Goal: Information Seeking & Learning: Learn about a topic

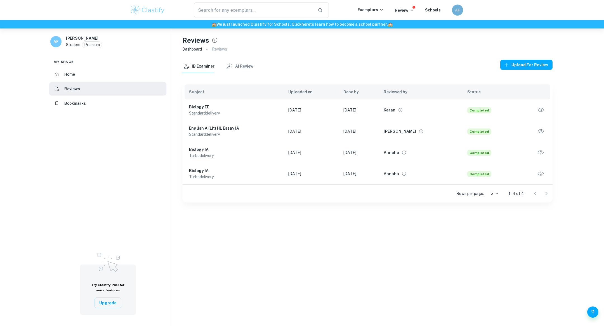
click at [453, 13] on div "AF" at bounding box center [463, 9] width 22 height 11
click at [454, 10] on div "AF" at bounding box center [457, 9] width 11 height 11
click at [440, 27] on h6 "Dashboard" at bounding box center [442, 28] width 22 height 6
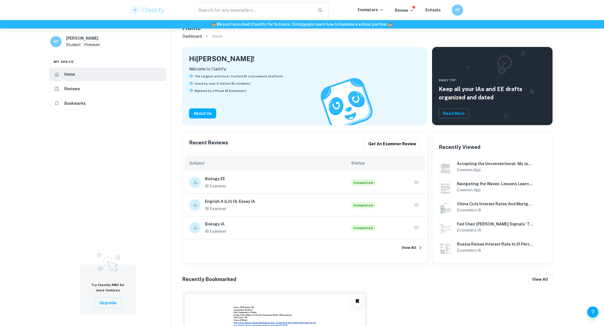
scroll to position [14, 0]
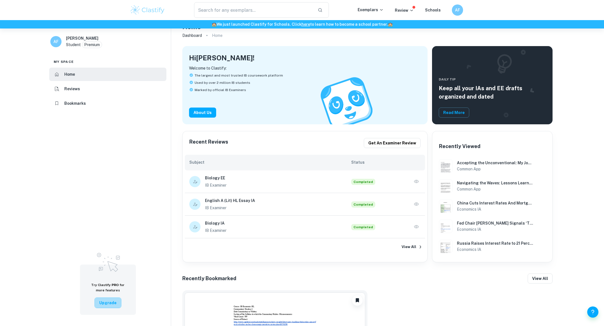
click at [111, 303] on button "Upgrade" at bounding box center [108, 303] width 27 height 11
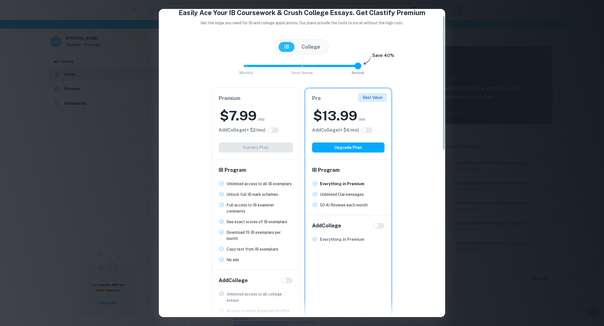
scroll to position [16, 0]
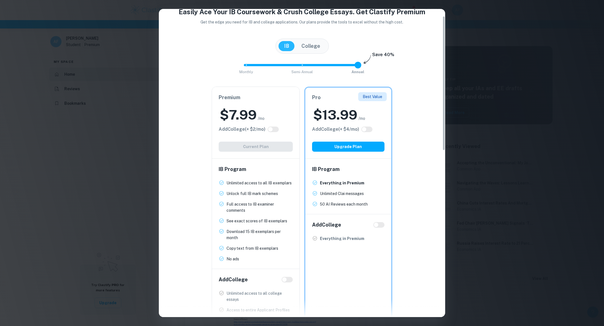
click at [311, 45] on button "College" at bounding box center [311, 46] width 30 height 10
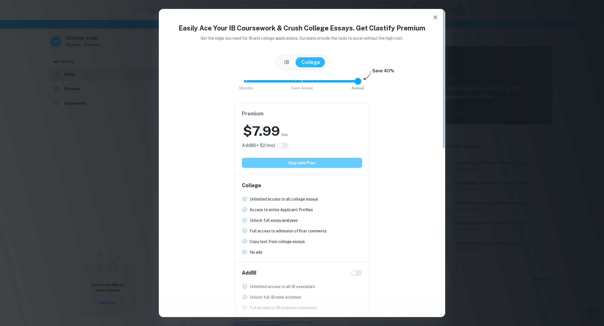
scroll to position [33, 0]
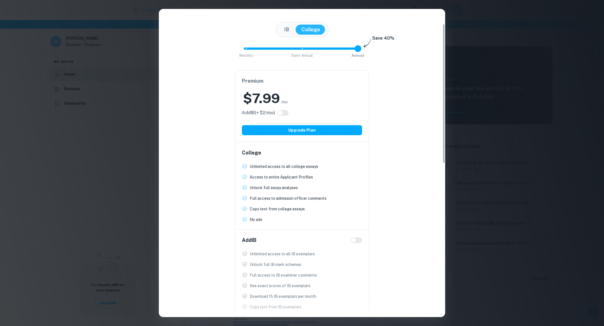
click at [355, 240] on input "checkbox" at bounding box center [353, 240] width 13 height 4
checkbox input "true"
click at [355, 240] on input "checkbox" at bounding box center [359, 240] width 13 height 4
checkbox input "false"
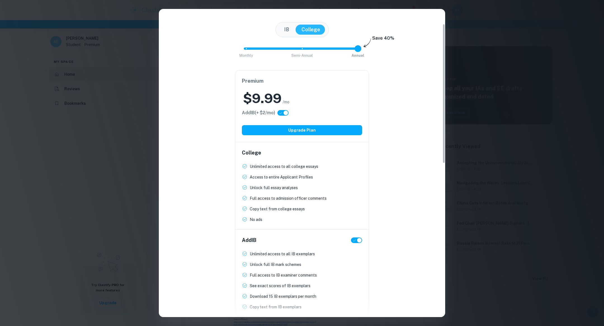
checkbox input "false"
click at [309, 130] on button "Upgrade Plan" at bounding box center [302, 130] width 120 height 10
type input "0"
drag, startPoint x: 357, startPoint y: 47, endPoint x: 240, endPoint y: 48, distance: 117.5
click at [239, 48] on div "Monthly Semi-Annual Annual Save 40%" at bounding box center [302, 51] width 273 height 15
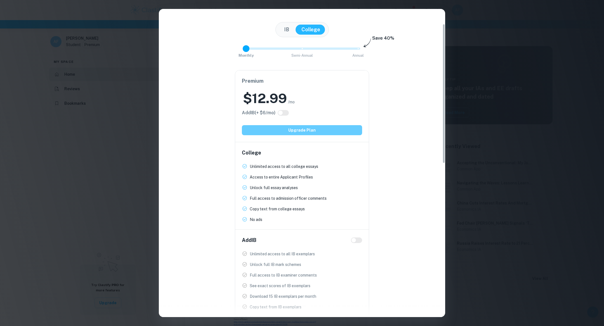
click at [316, 130] on button "Upgrade Plan" at bounding box center [302, 130] width 120 height 10
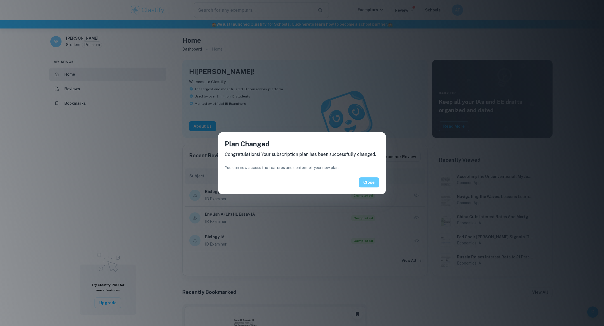
click at [366, 182] on button "Close" at bounding box center [369, 183] width 20 height 10
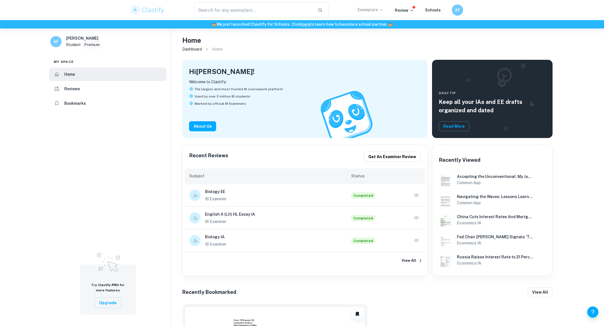
click at [381, 10] on icon at bounding box center [381, 10] width 4 height 4
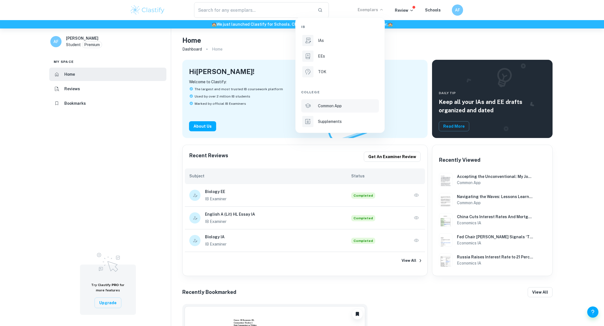
click at [346, 105] on div "Common App" at bounding box center [348, 106] width 60 height 6
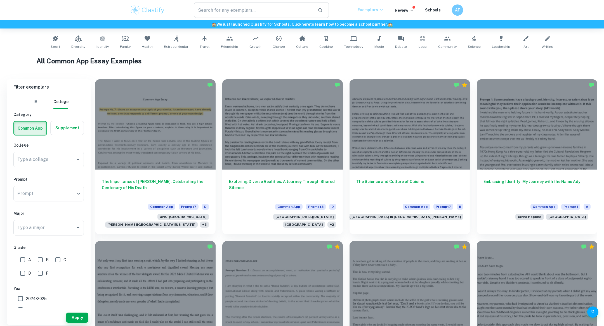
scroll to position [114, 0]
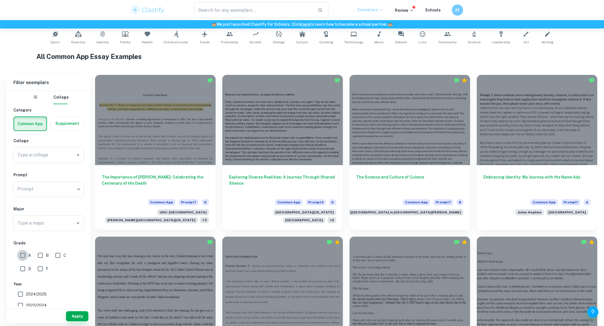
click at [26, 255] on input "A" at bounding box center [22, 255] width 11 height 11
checkbox input "true"
click at [77, 316] on button "Apply" at bounding box center [77, 317] width 22 height 10
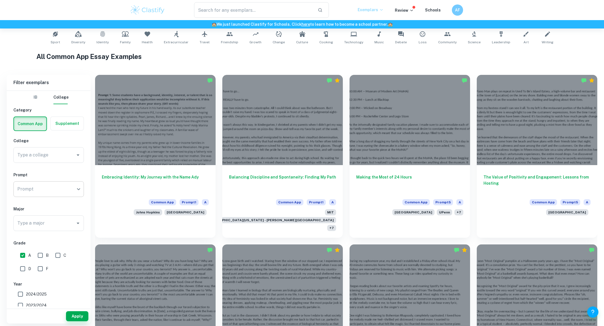
click at [72, 192] on div "​ Prompt" at bounding box center [48, 190] width 70 height 16
click at [383, 173] on h6 "Making the Most of 24 Hours" at bounding box center [409, 182] width 107 height 18
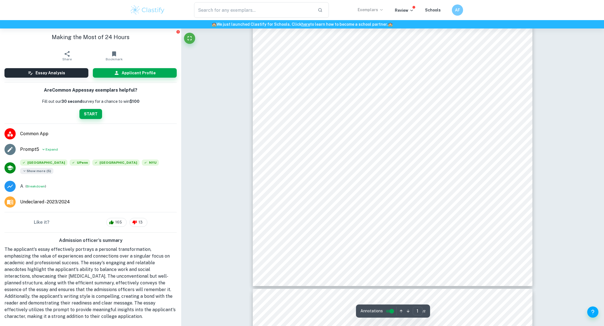
scroll to position [145, 0]
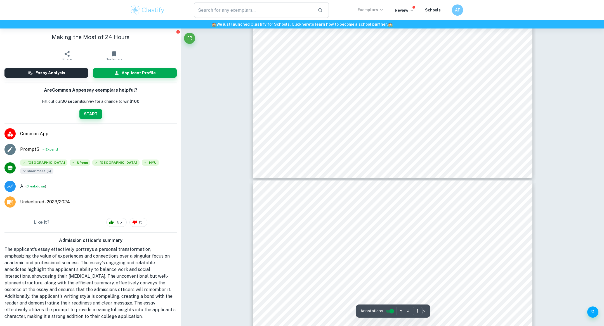
type input "2"
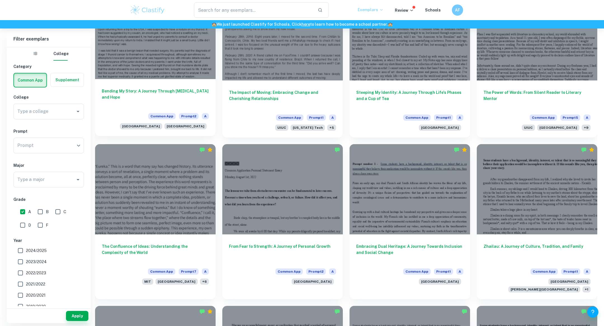
scroll to position [1018, 0]
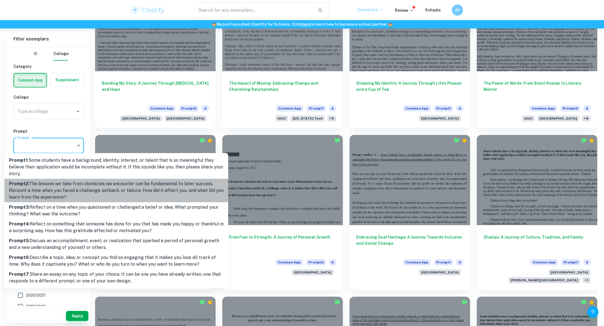
click at [67, 192] on p "Prompt 2 : The lessons we take from obstacles we encounter can be fundamental t…" at bounding box center [116, 191] width 215 height 20
type input "2"
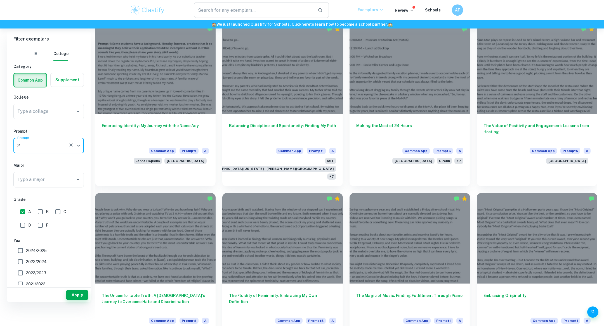
scroll to position [154, 0]
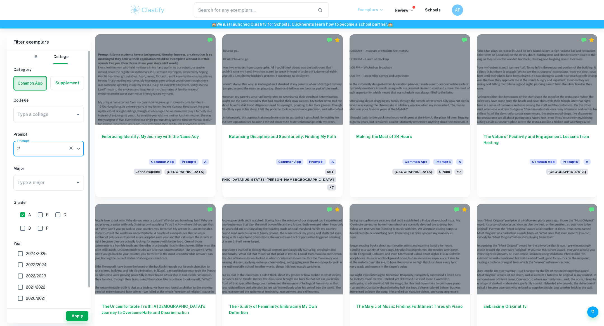
click at [61, 167] on h6 "Major" at bounding box center [48, 169] width 70 height 6
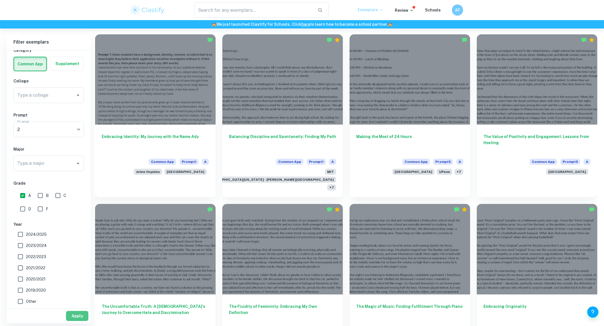
click at [72, 314] on button "Apply" at bounding box center [77, 316] width 22 height 10
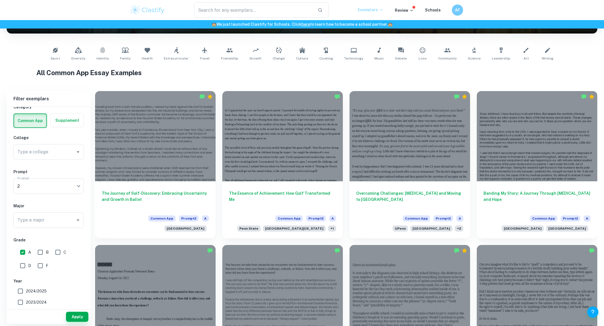
scroll to position [98, 0]
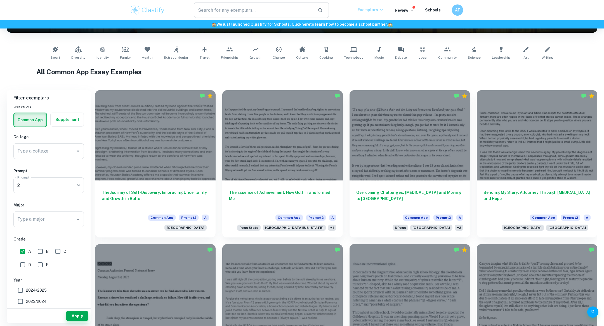
click at [61, 117] on label "button" at bounding box center [67, 119] width 33 height 13
click at [0, 0] on input "radio" at bounding box center [0, 0] width 0 height 0
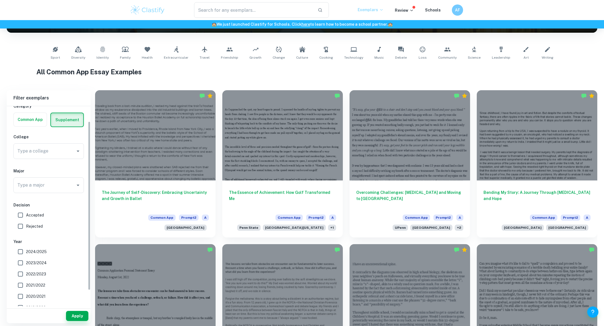
scroll to position [0, 0]
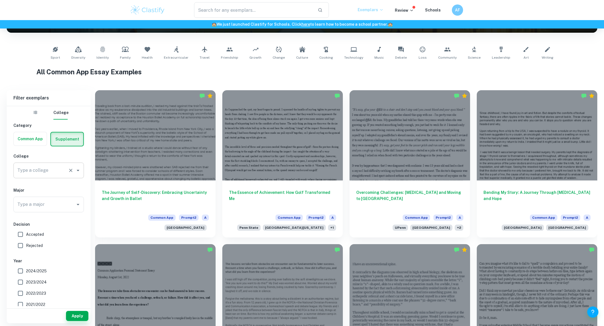
click at [69, 173] on icon "Clear" at bounding box center [71, 171] width 6 height 6
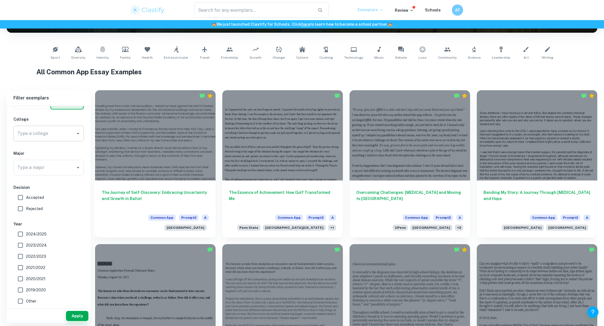
click at [27, 197] on span "Accepted" at bounding box center [35, 198] width 18 height 6
click at [26, 197] on input "Accepted" at bounding box center [20, 197] width 11 height 11
checkbox input "true"
click at [73, 316] on button "Apply" at bounding box center [77, 316] width 22 height 10
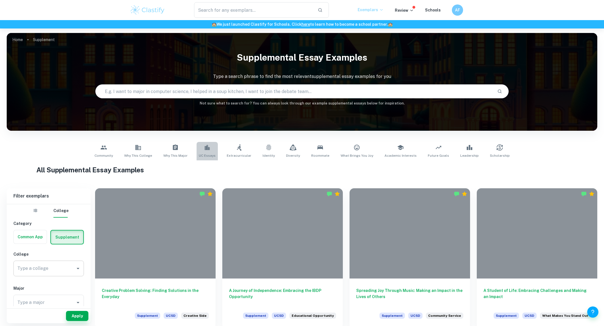
click at [215, 152] on link "UC Essays" at bounding box center [207, 151] width 21 height 18
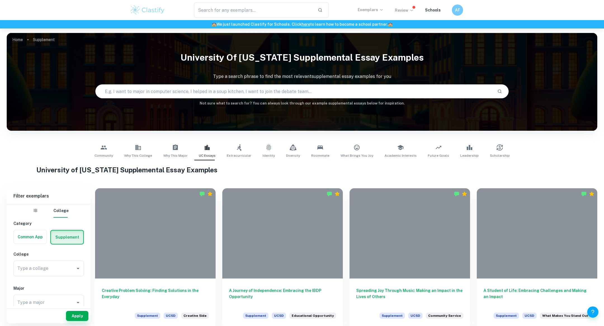
click at [409, 10] on p "Review" at bounding box center [404, 10] width 19 height 6
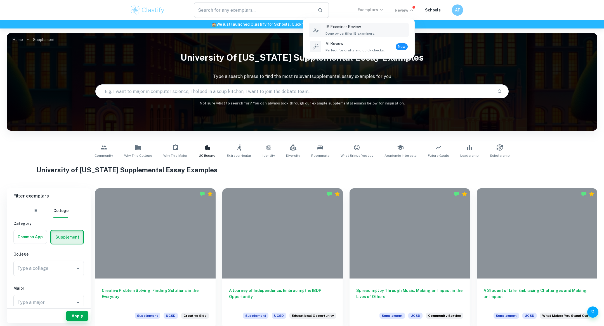
click at [382, 26] on div "IB Examiner Review Done by certifier IB examiners." at bounding box center [367, 30] width 82 height 12
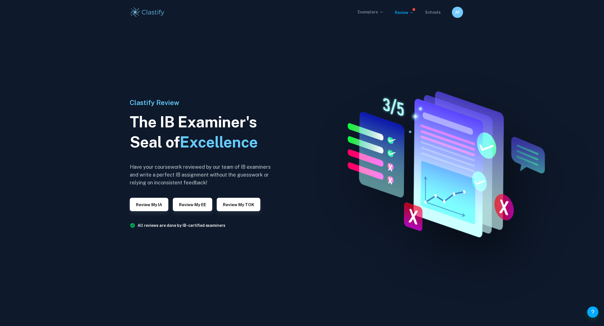
click at [436, 12] on link "Schools" at bounding box center [433, 12] width 16 height 4
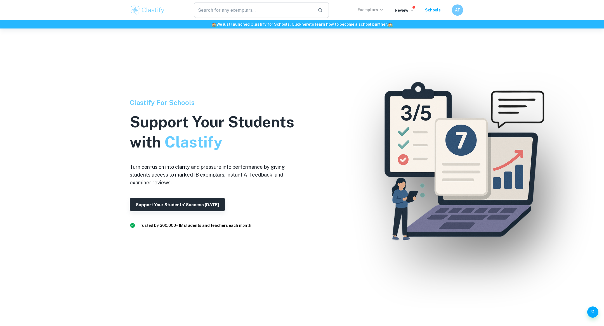
click at [387, 4] on div "​ Exemplars Review Schools AF" at bounding box center [302, 10] width 358 height 16
click at [376, 9] on p "Exemplars" at bounding box center [371, 10] width 26 height 6
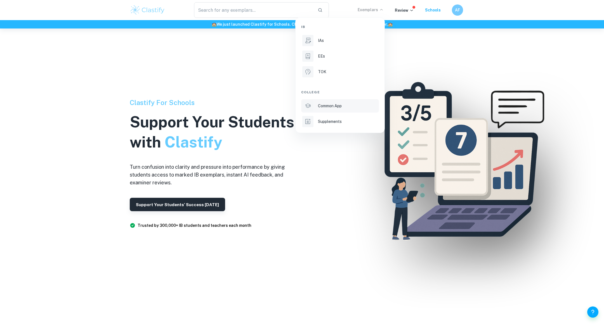
click at [352, 108] on div "Common App" at bounding box center [348, 106] width 60 height 6
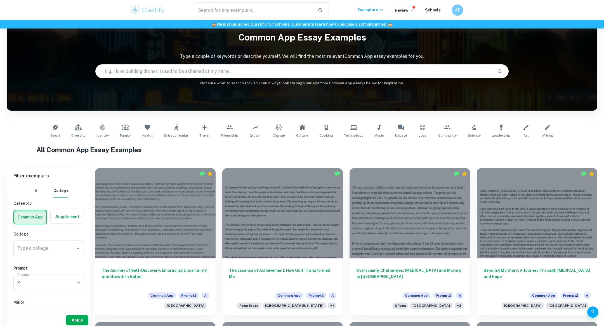
scroll to position [29, 0]
